Goal: Transaction & Acquisition: Purchase product/service

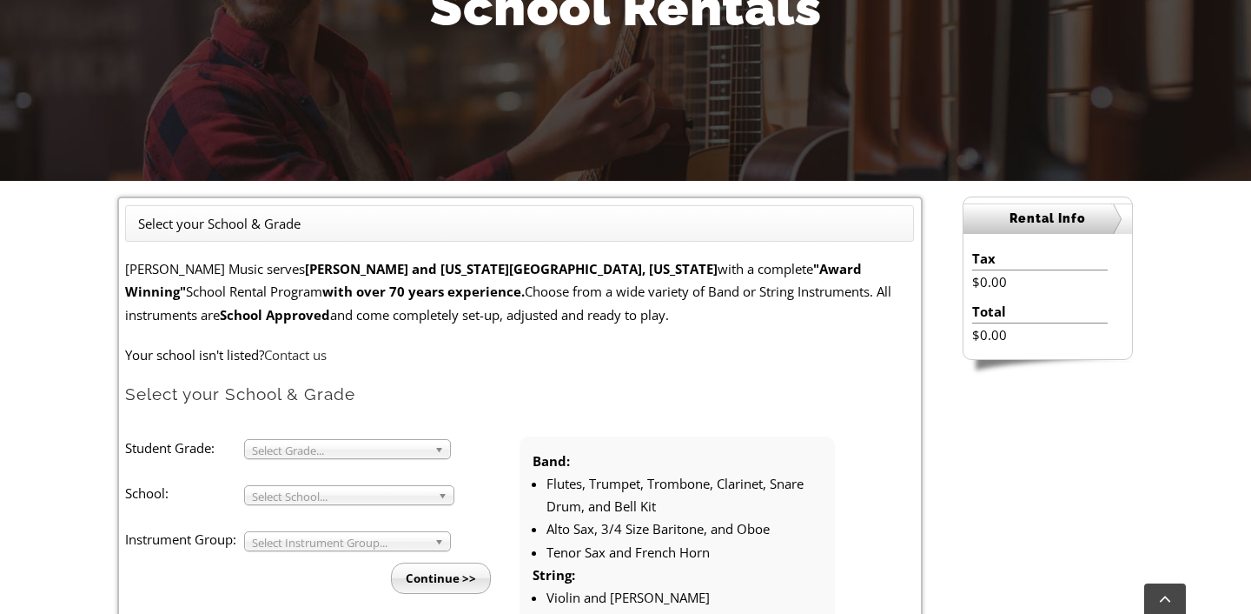
scroll to position [302, 0]
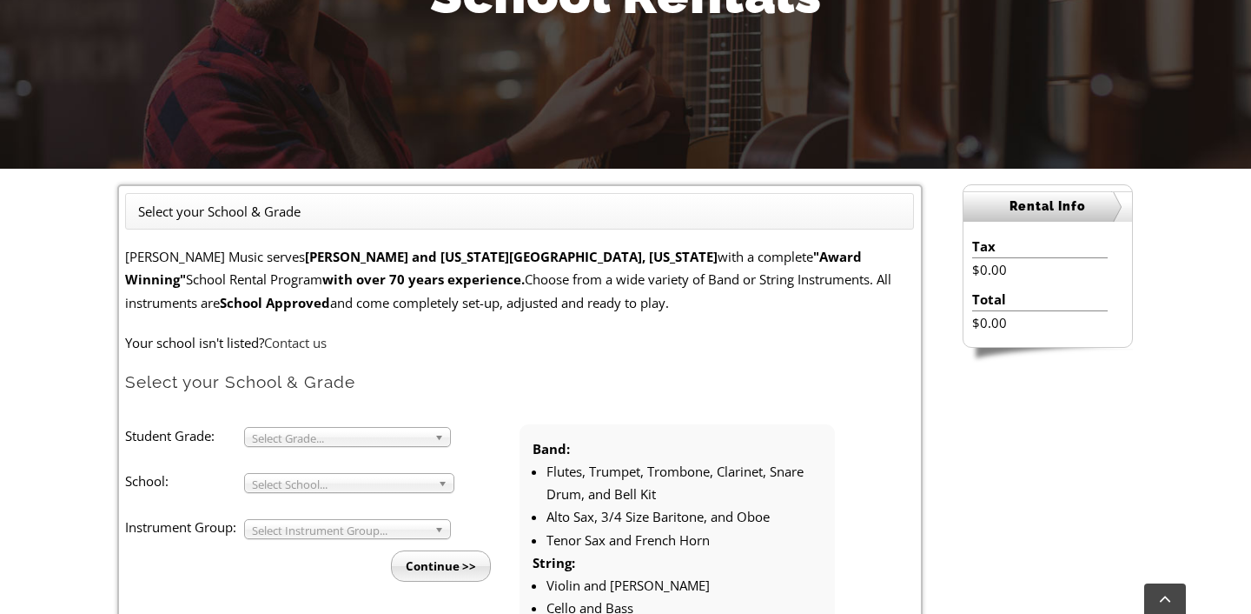
click at [368, 207] on ul "Select your School & Grade" at bounding box center [519, 211] width 789 height 37
click at [325, 214] on ul "Select your School & Grade" at bounding box center [519, 211] width 789 height 37
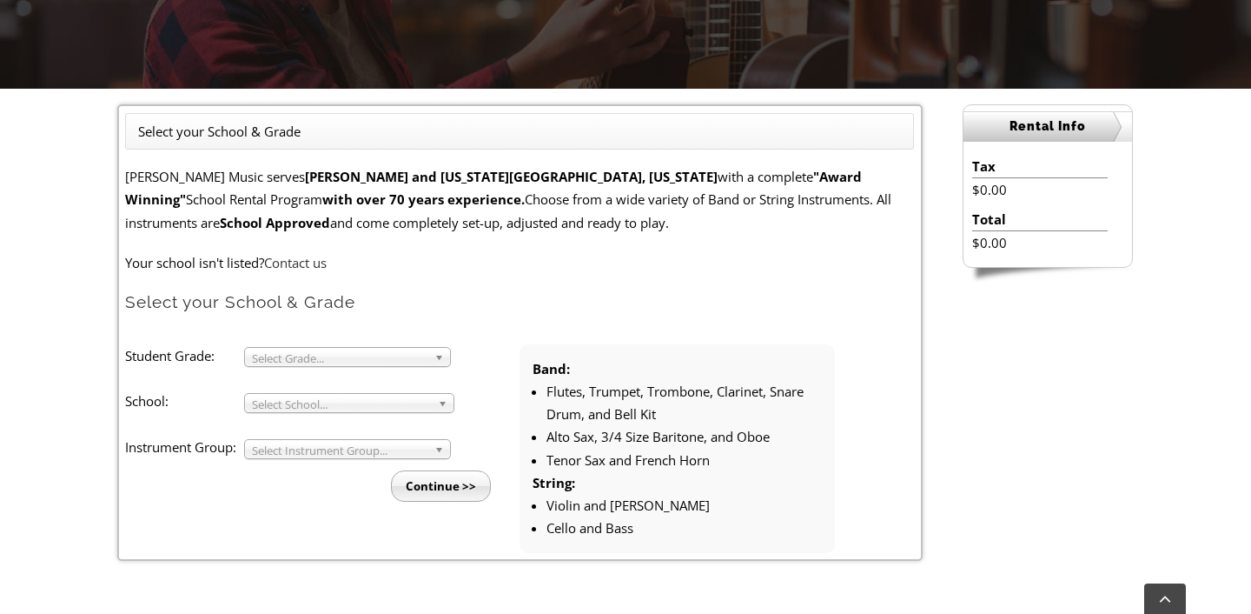
scroll to position [398, 0]
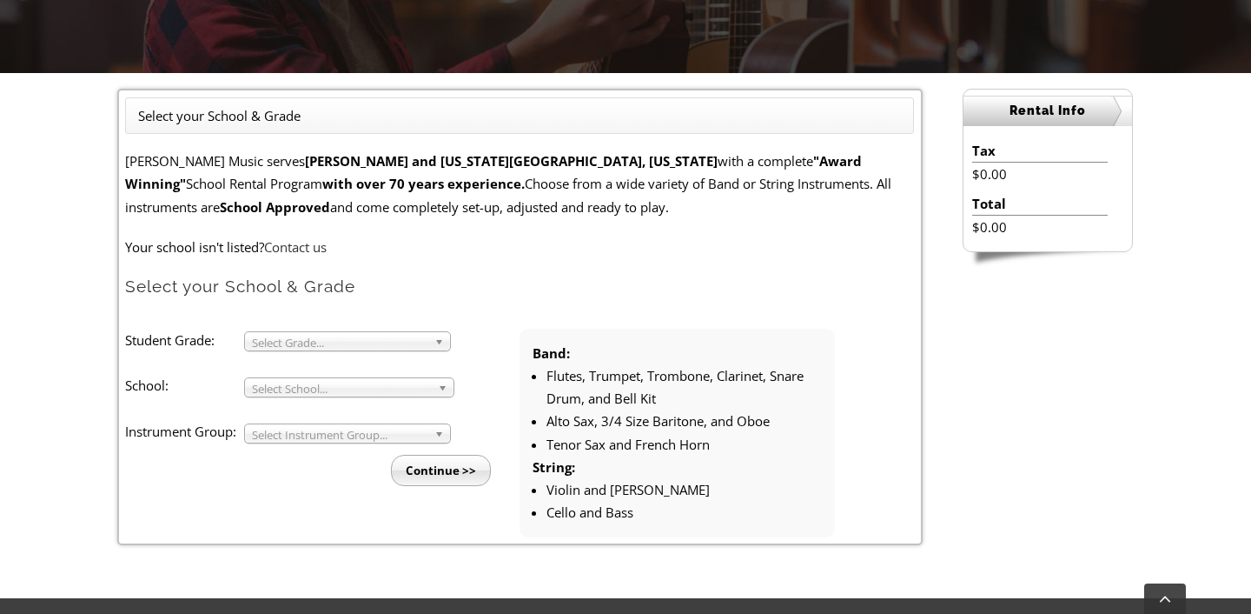
click at [373, 340] on span "Select Grade..." at bounding box center [340, 342] width 176 height 21
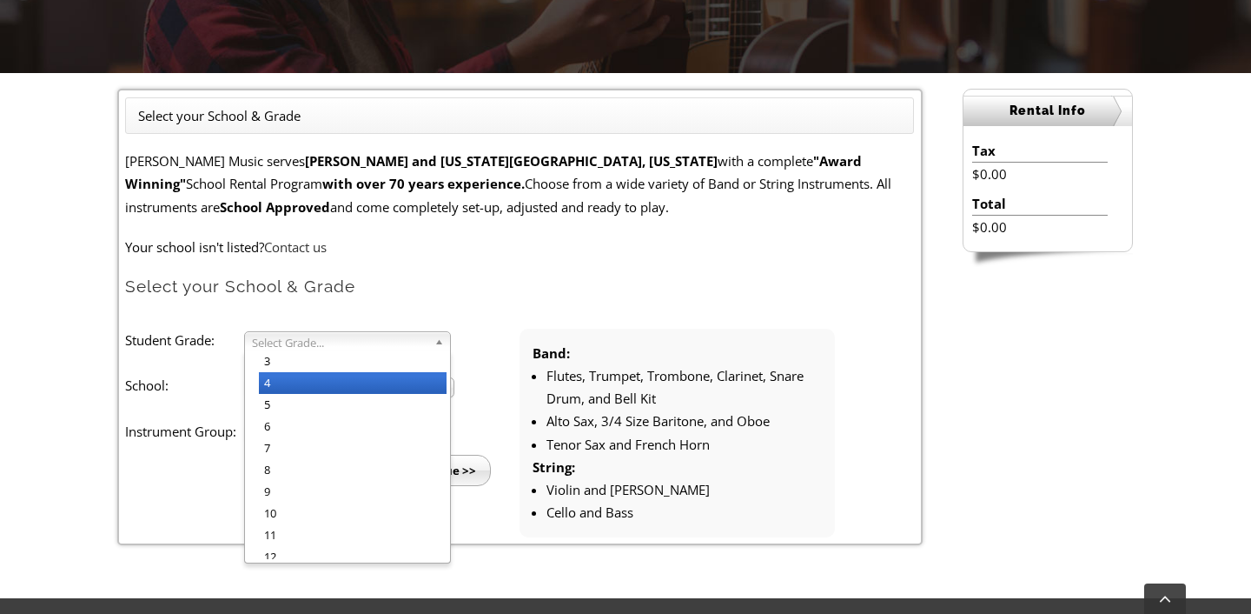
click at [346, 388] on li "4" at bounding box center [353, 383] width 188 height 22
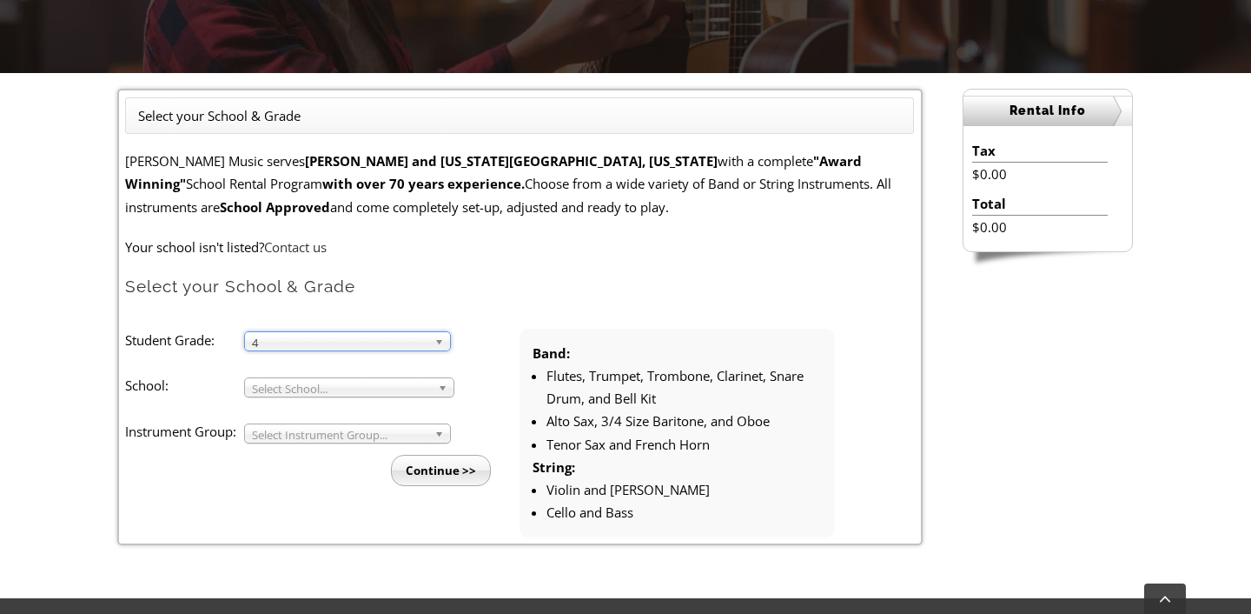
click at [526, 314] on form "[PERSON_NAME] Music serves [GEOGRAPHIC_DATA] and [US_STATE][GEOGRAPHIC_DATA], […" at bounding box center [519, 343] width 789 height 388
click at [407, 382] on span "Select School..." at bounding box center [341, 388] width 179 height 21
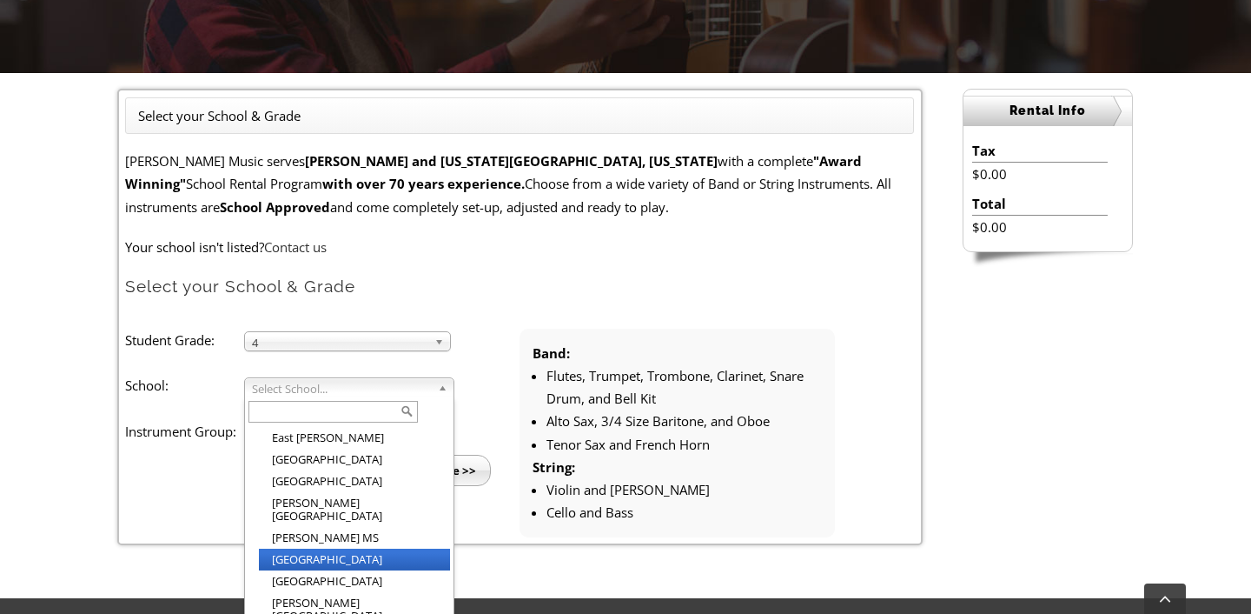
scroll to position [908, 0]
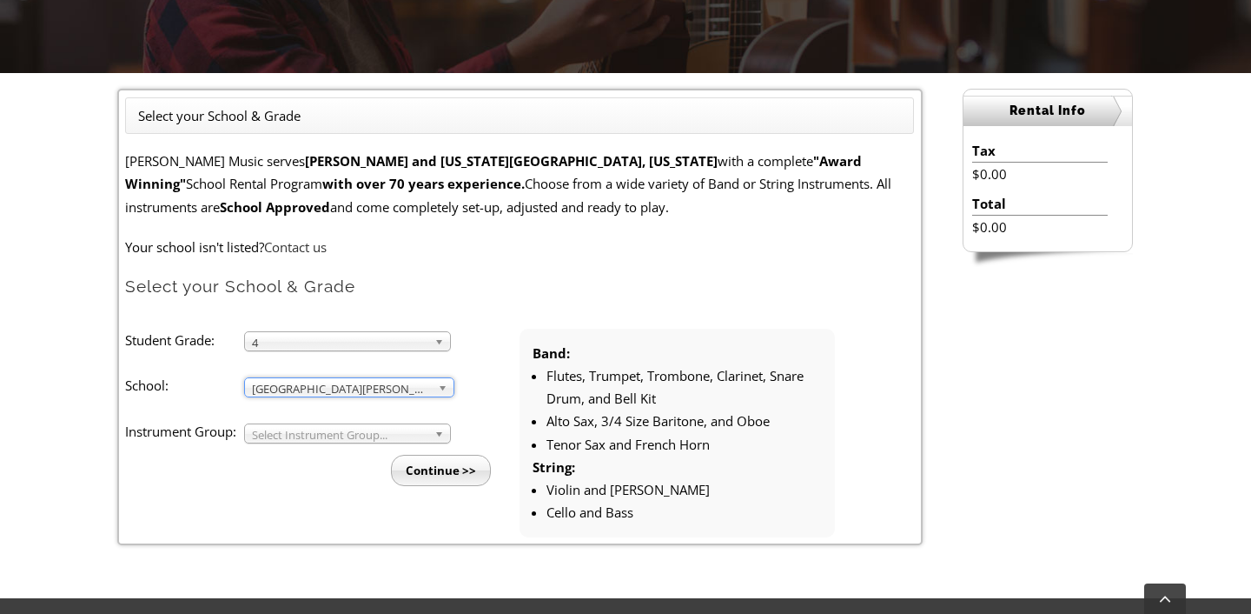
click at [331, 436] on span "Select Instrument Group..." at bounding box center [340, 434] width 176 height 21
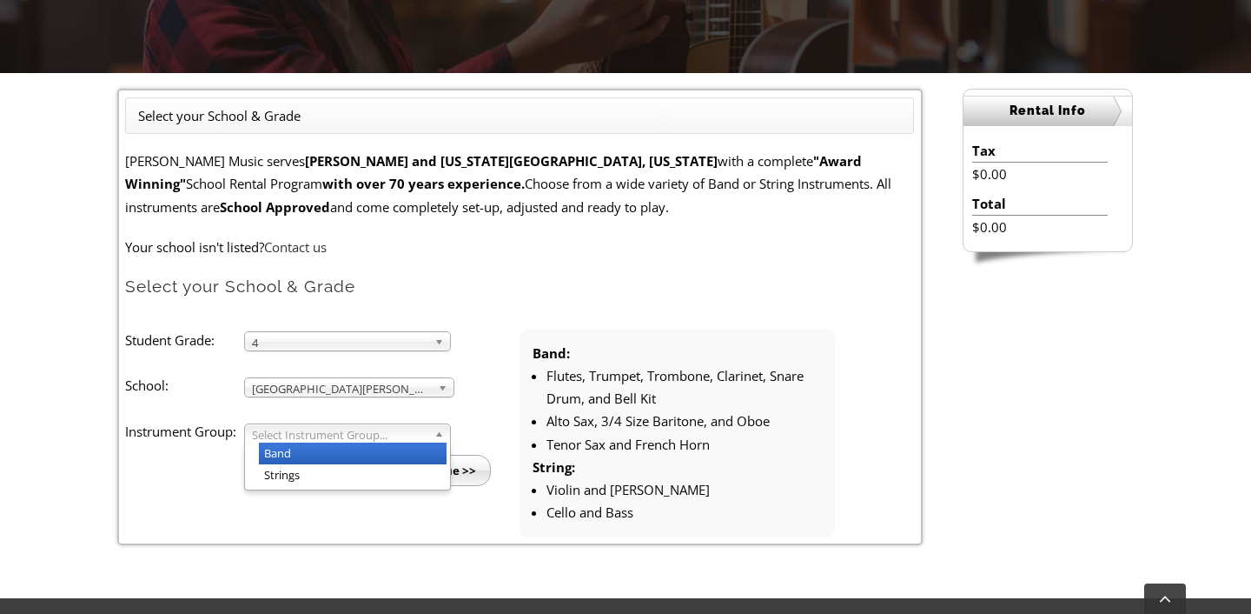
click at [324, 451] on li "Band" at bounding box center [353, 453] width 188 height 22
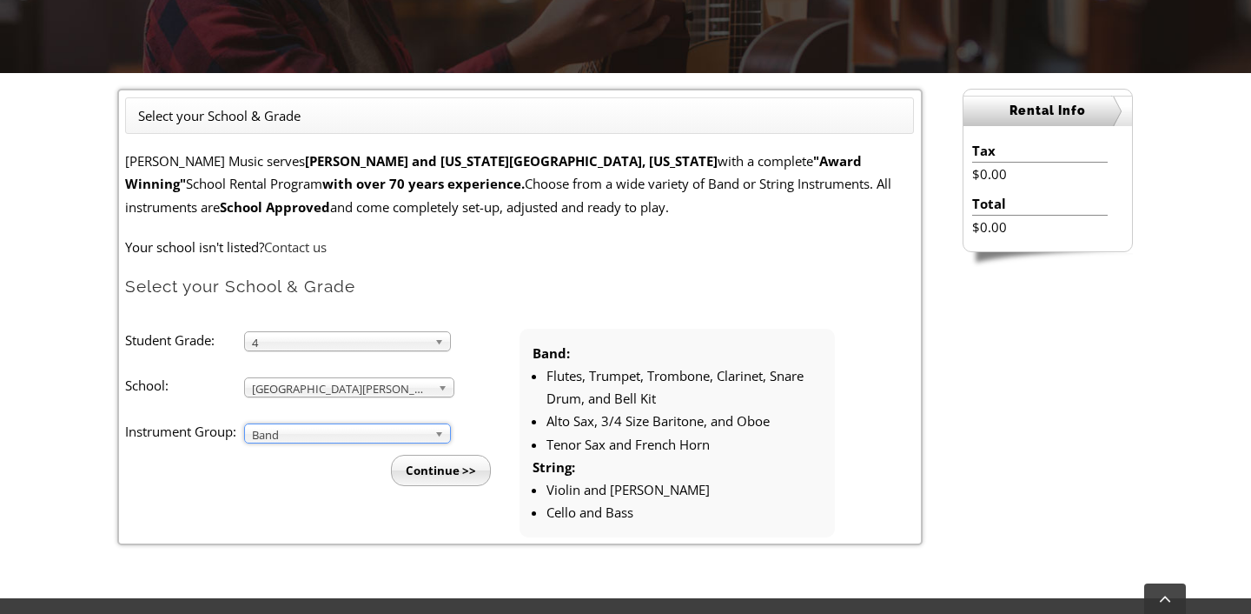
click at [433, 468] on input "Continue >>" at bounding box center [441, 470] width 100 height 31
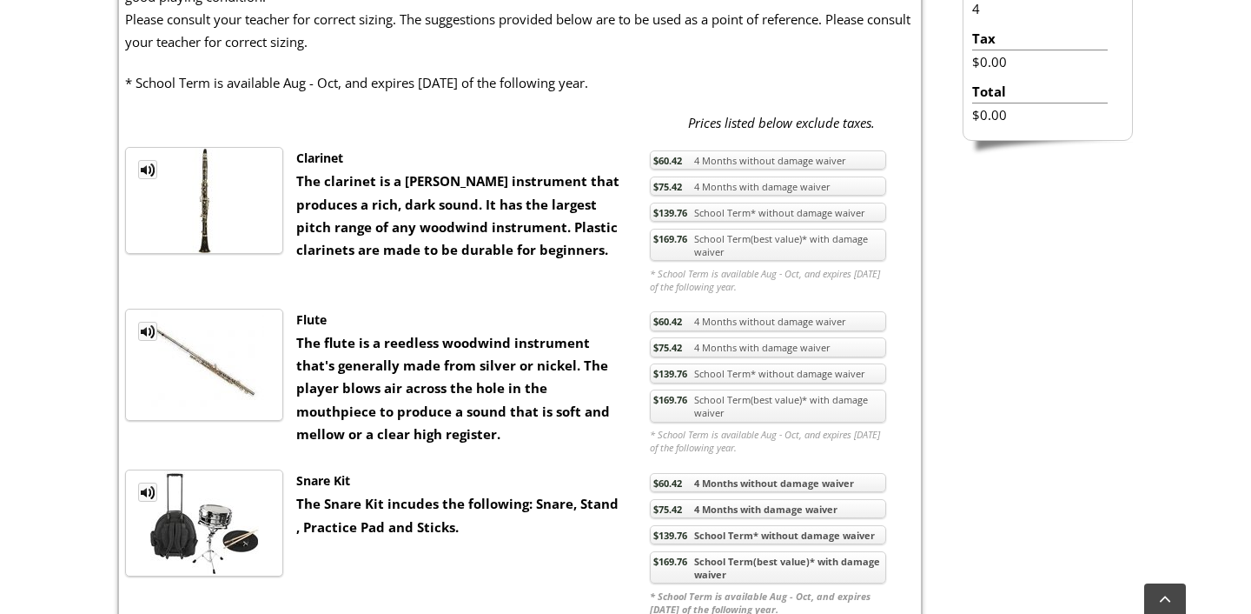
scroll to position [637, 0]
click at [733, 258] on link "$169.76 School Term(best value)* with damage waiver" at bounding box center [768, 246] width 236 height 33
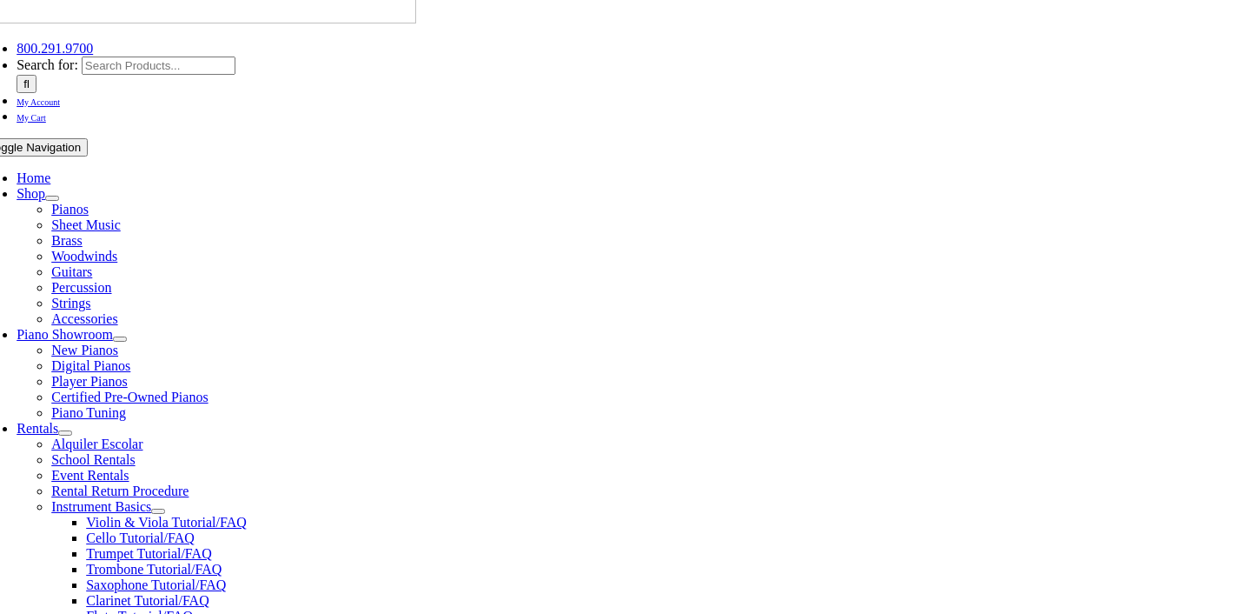
scroll to position [114, 0]
